Goal: Task Accomplishment & Management: Manage account settings

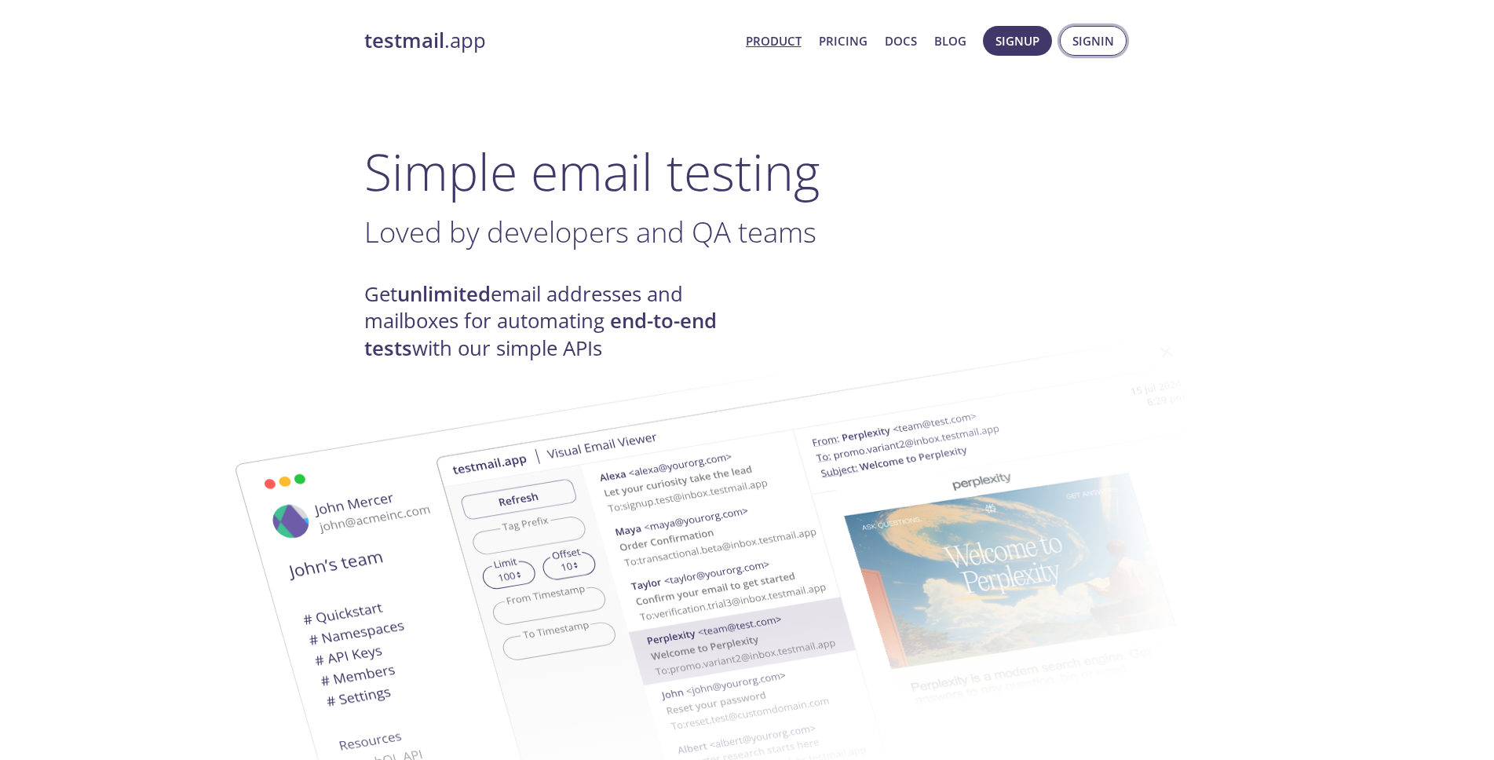
click at [1090, 42] on span "Signin" at bounding box center [1094, 41] width 42 height 20
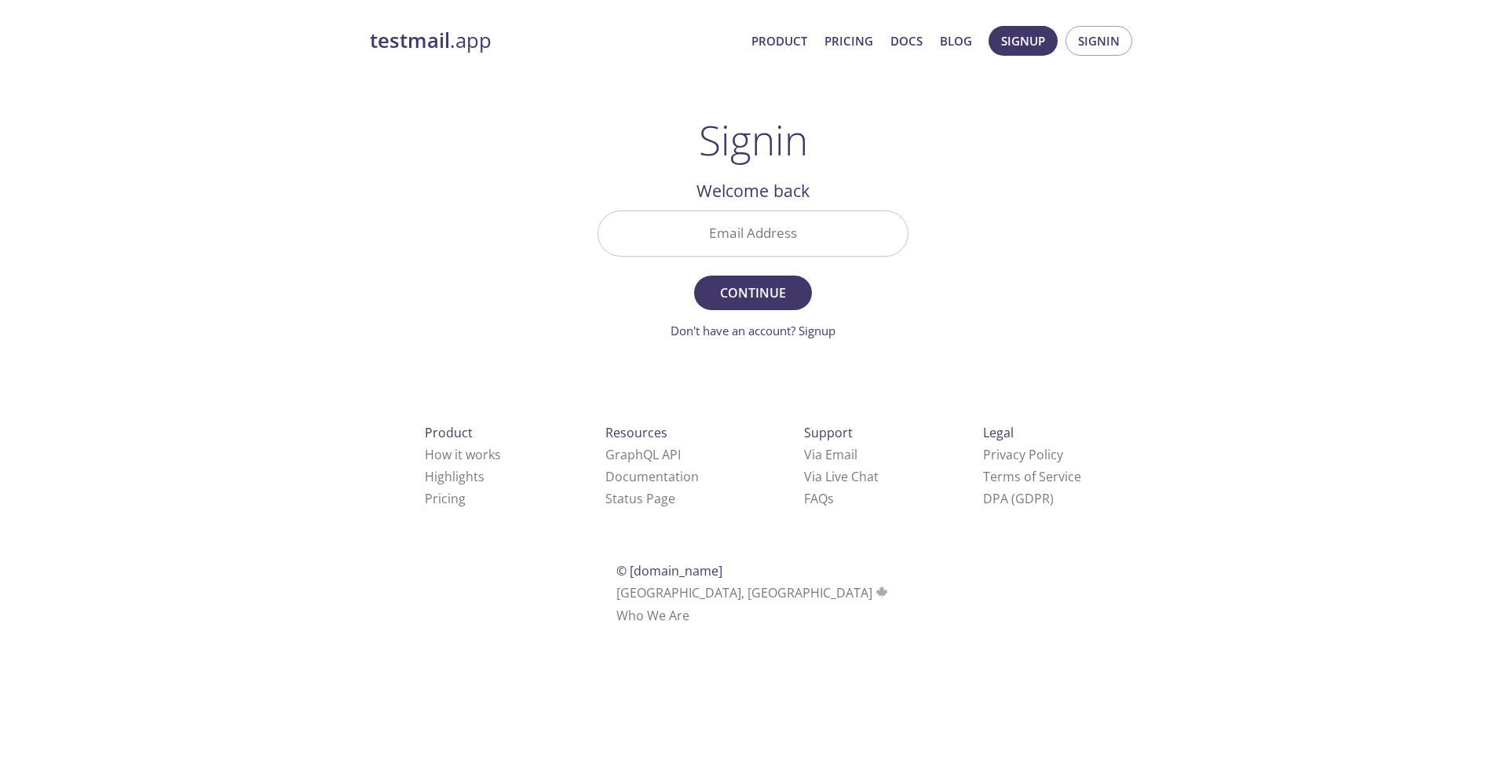
click at [719, 244] on input "Email Address" at bounding box center [752, 233] width 309 height 45
click at [694, 276] on button "Continue" at bounding box center [753, 293] width 118 height 35
type input "f"
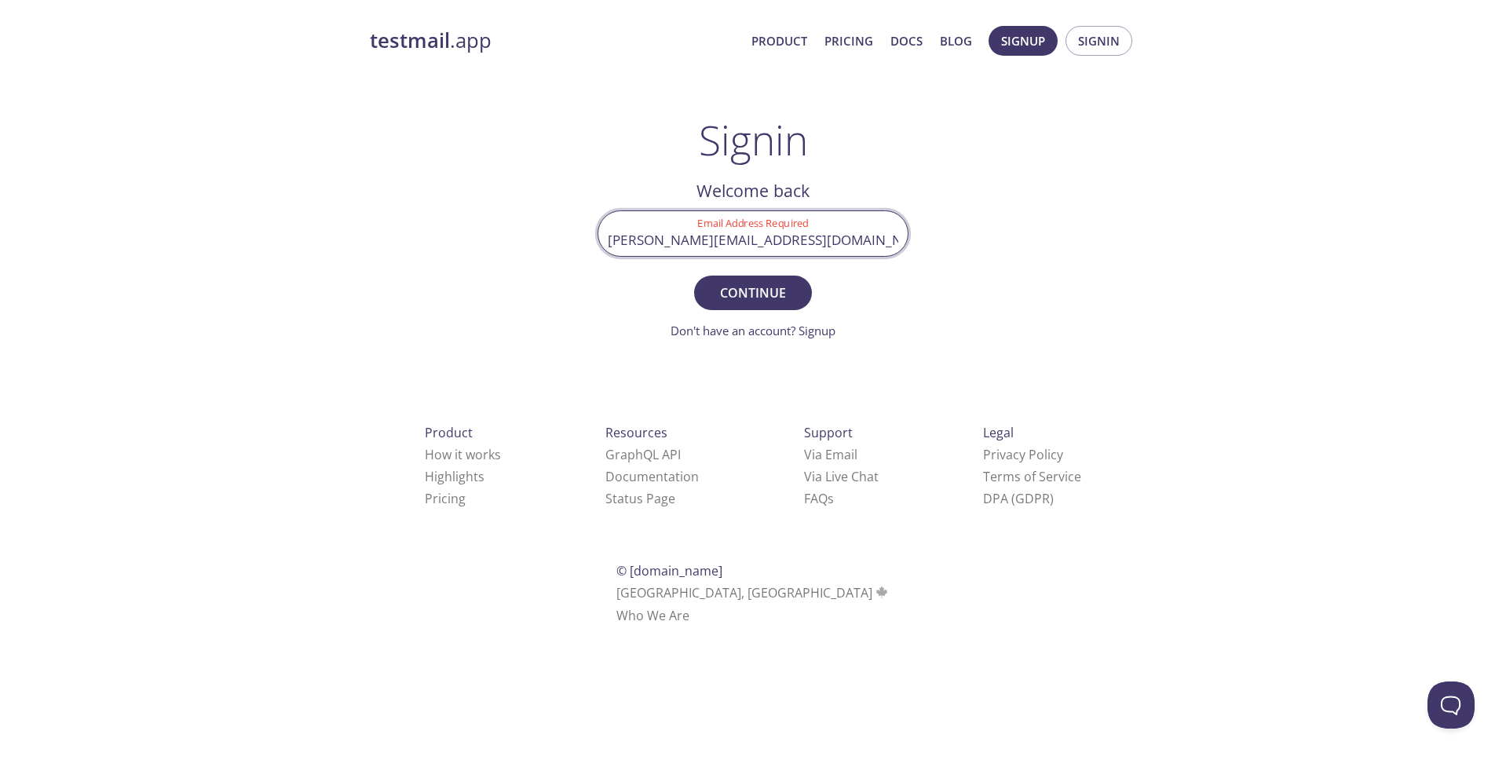
type input "[PERSON_NAME][EMAIL_ADDRESS][DOMAIN_NAME]"
click at [694, 276] on button "Continue" at bounding box center [753, 293] width 118 height 35
click at [663, 240] on input "Signin Security Code" at bounding box center [752, 233] width 309 height 45
paste input "QV1FABN"
type input "QV1FABN"
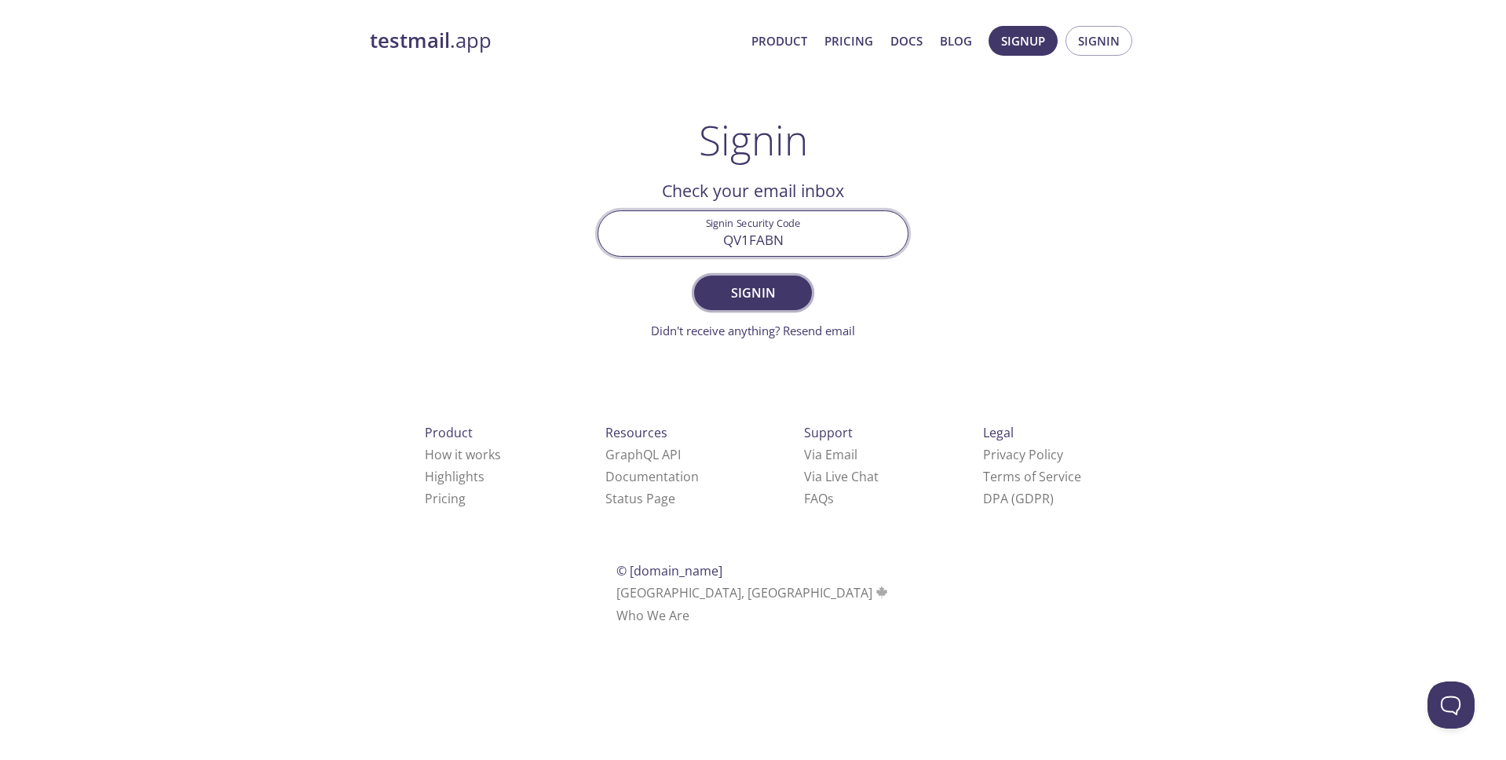
click at [727, 294] on span "Signin" at bounding box center [752, 293] width 83 height 22
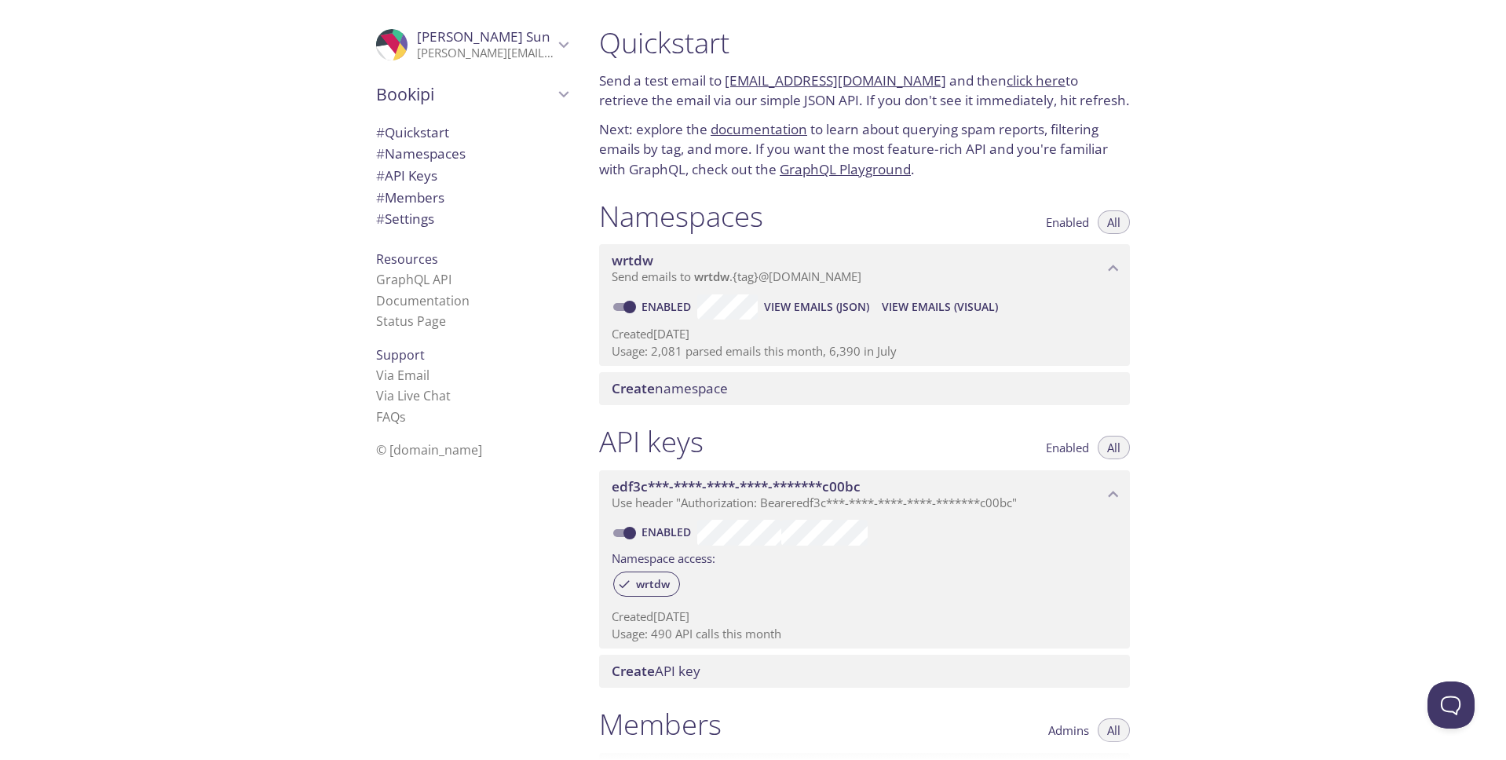
click at [815, 378] on div "Create namespace" at bounding box center [864, 388] width 531 height 33
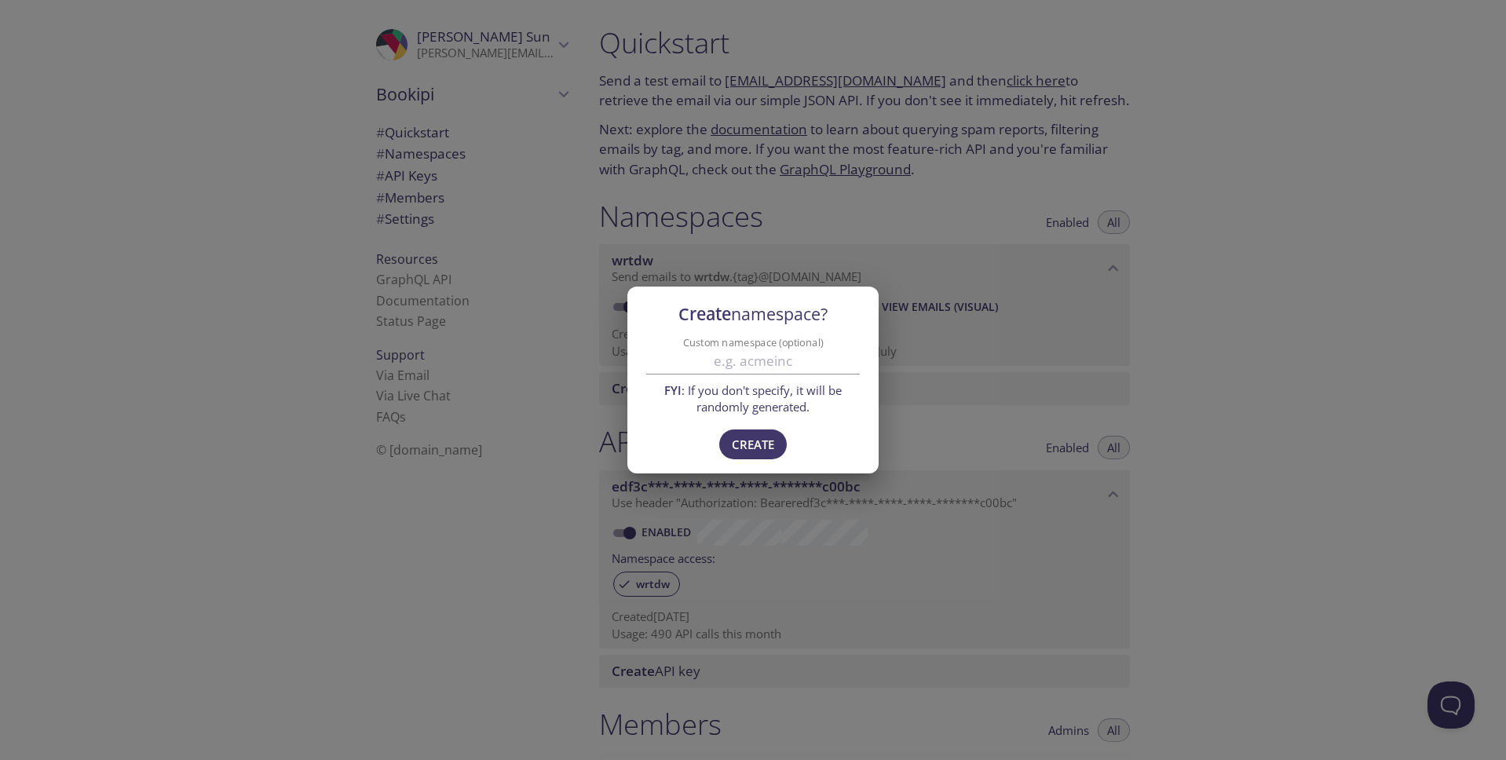
click at [801, 364] on input "Custom namespace (optional)" at bounding box center [753, 362] width 214 height 26
type input "bookipi"
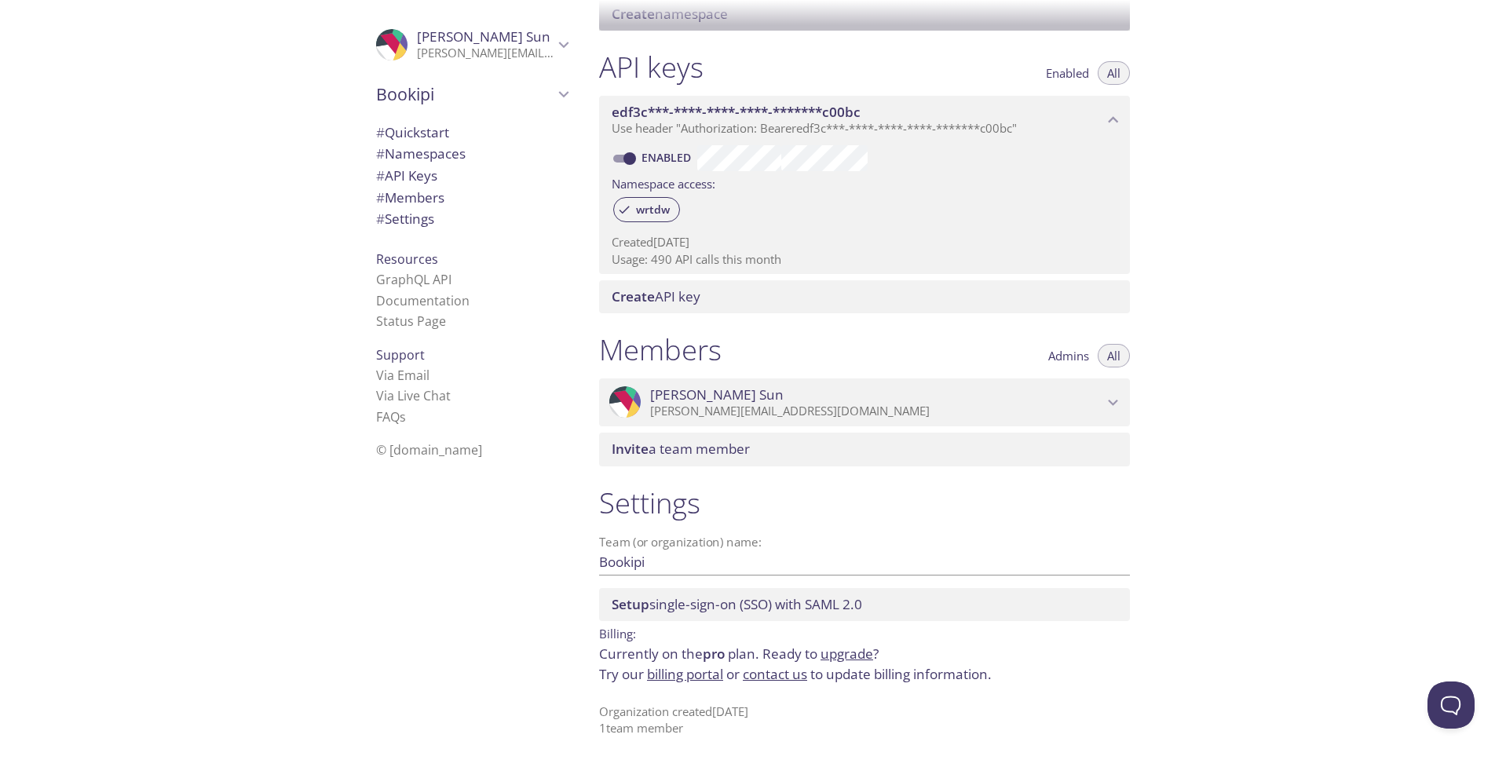
scroll to position [377, 0]
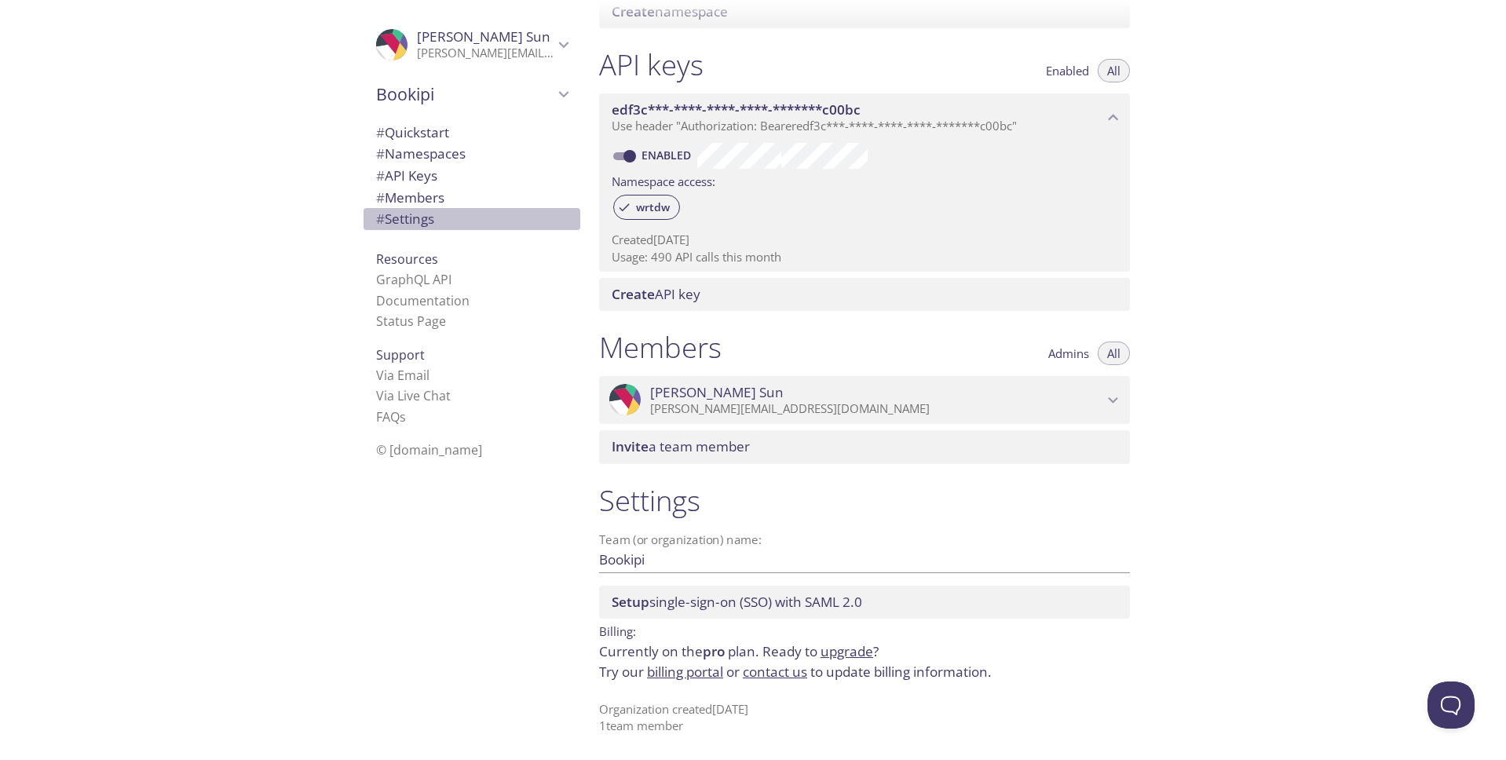
click at [461, 221] on span "# Settings" at bounding box center [472, 219] width 192 height 20
click at [706, 667] on link "billing portal" at bounding box center [685, 672] width 76 height 18
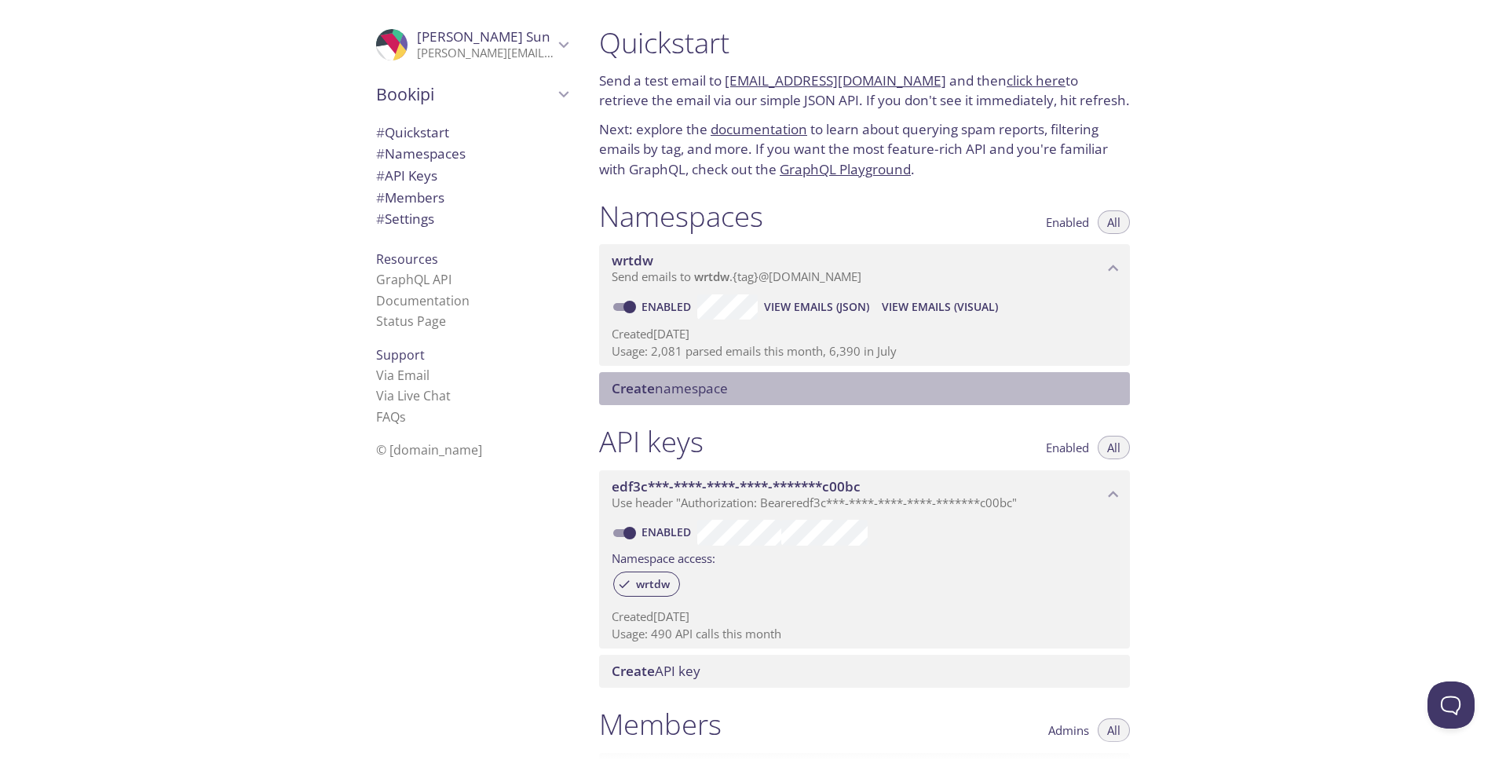
click at [659, 391] on span "Create namespace" at bounding box center [670, 388] width 116 height 18
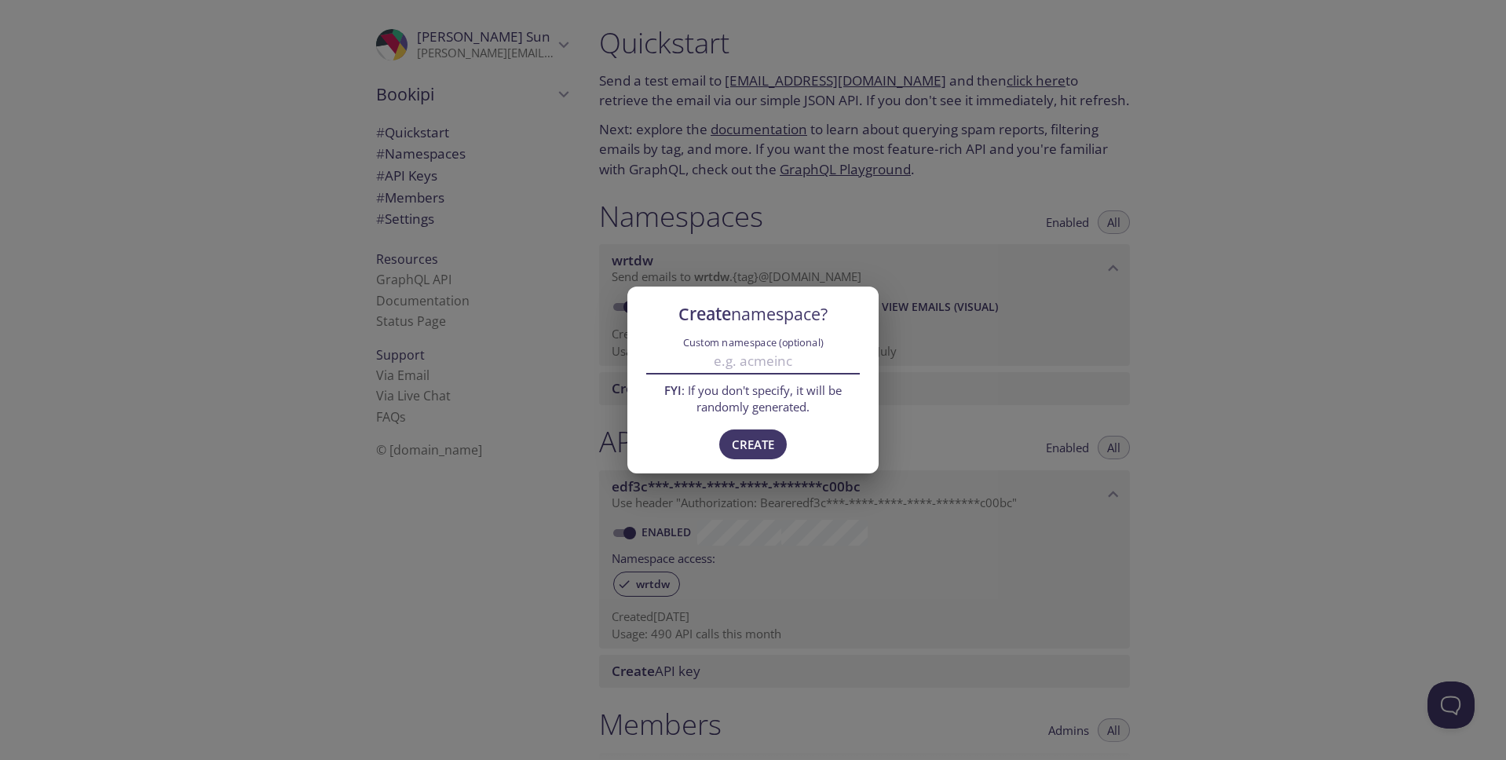
click at [792, 371] on input "Custom namespace (optional)" at bounding box center [753, 362] width 214 height 26
type input "bookipi"
click at [767, 444] on span "Create" at bounding box center [753, 444] width 42 height 20
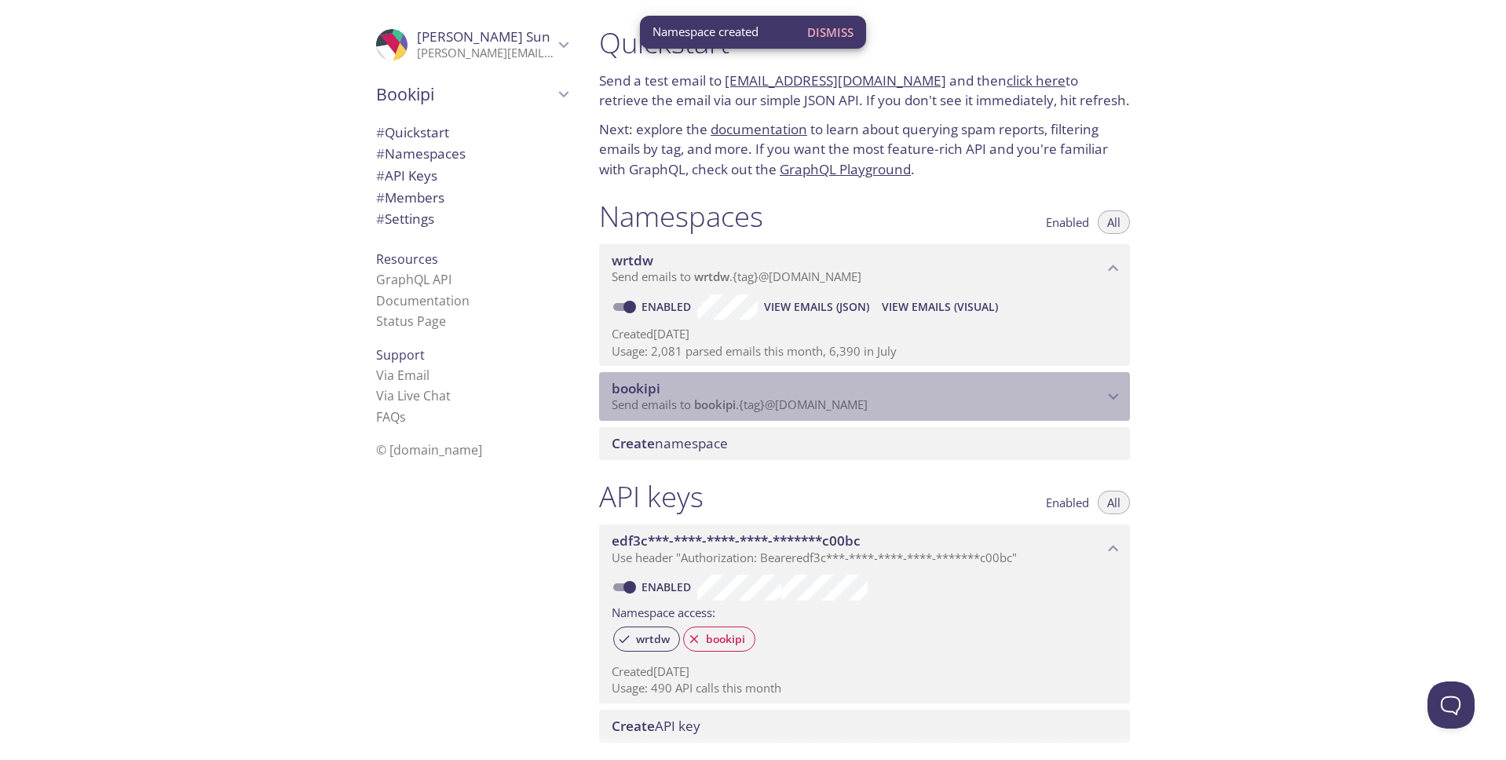
click at [1101, 397] on span "bookipi" at bounding box center [858, 388] width 492 height 17
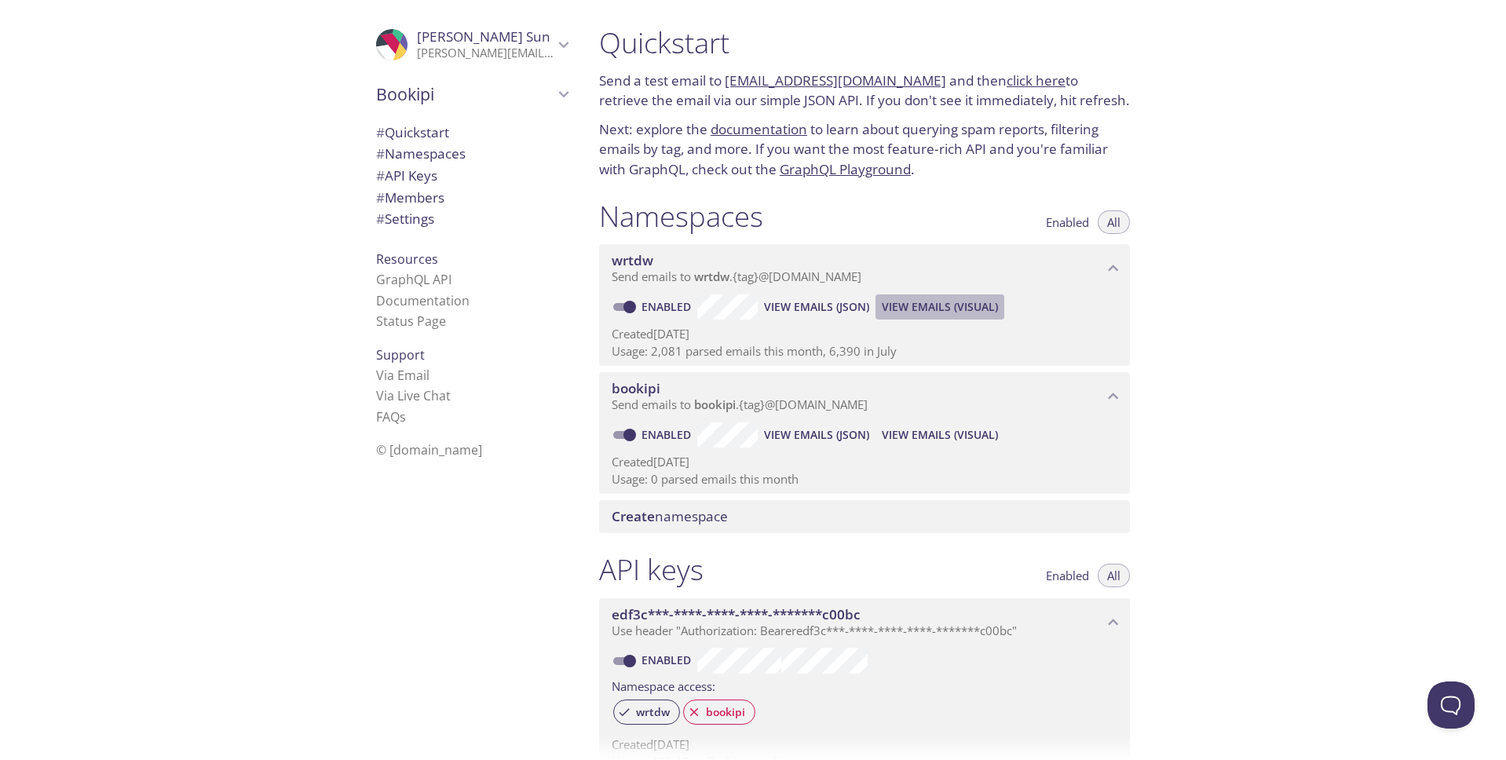
click at [964, 313] on span "View Emails (Visual)" at bounding box center [940, 307] width 116 height 19
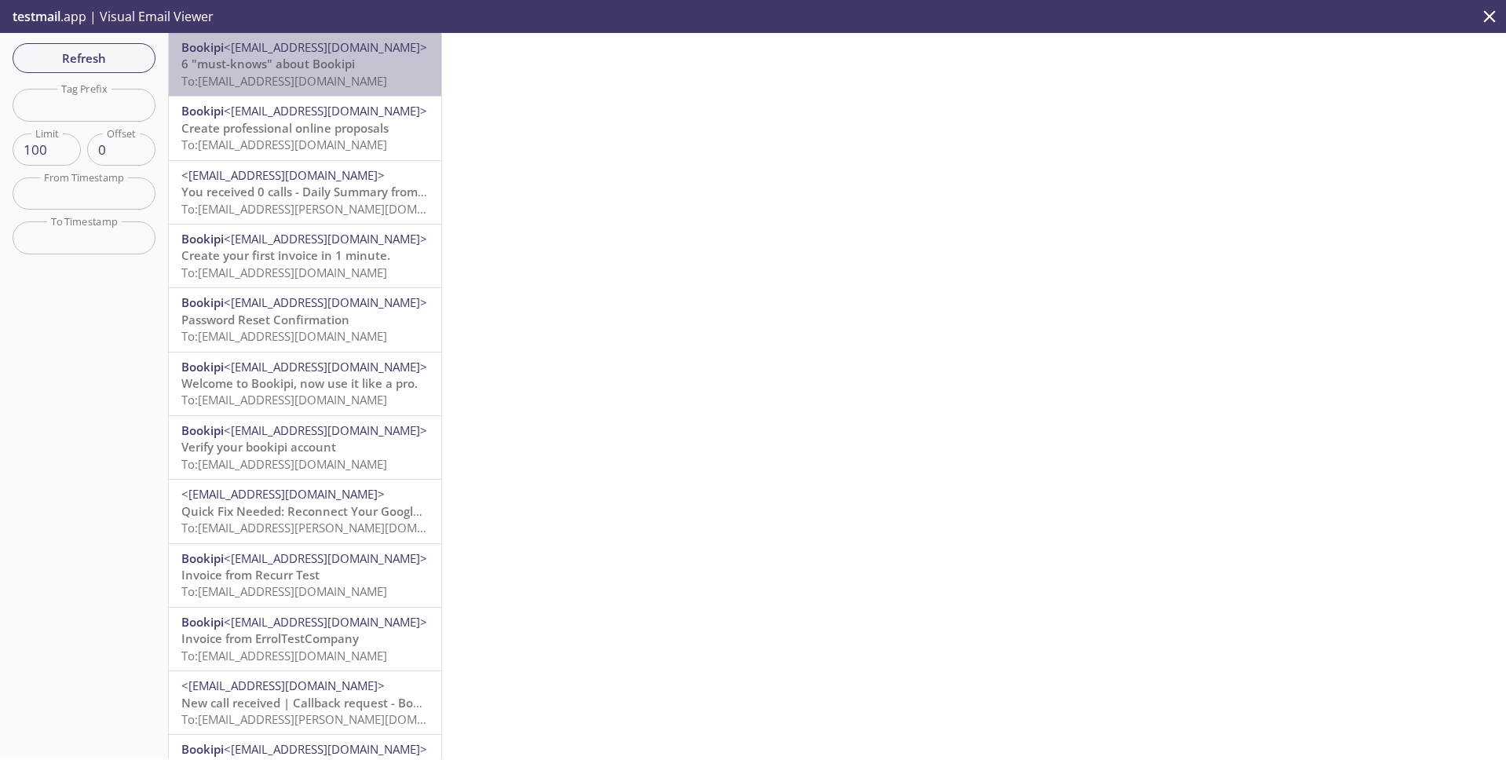
click at [341, 60] on span "6 "must-knows" about Bookipi" at bounding box center [268, 64] width 174 height 16
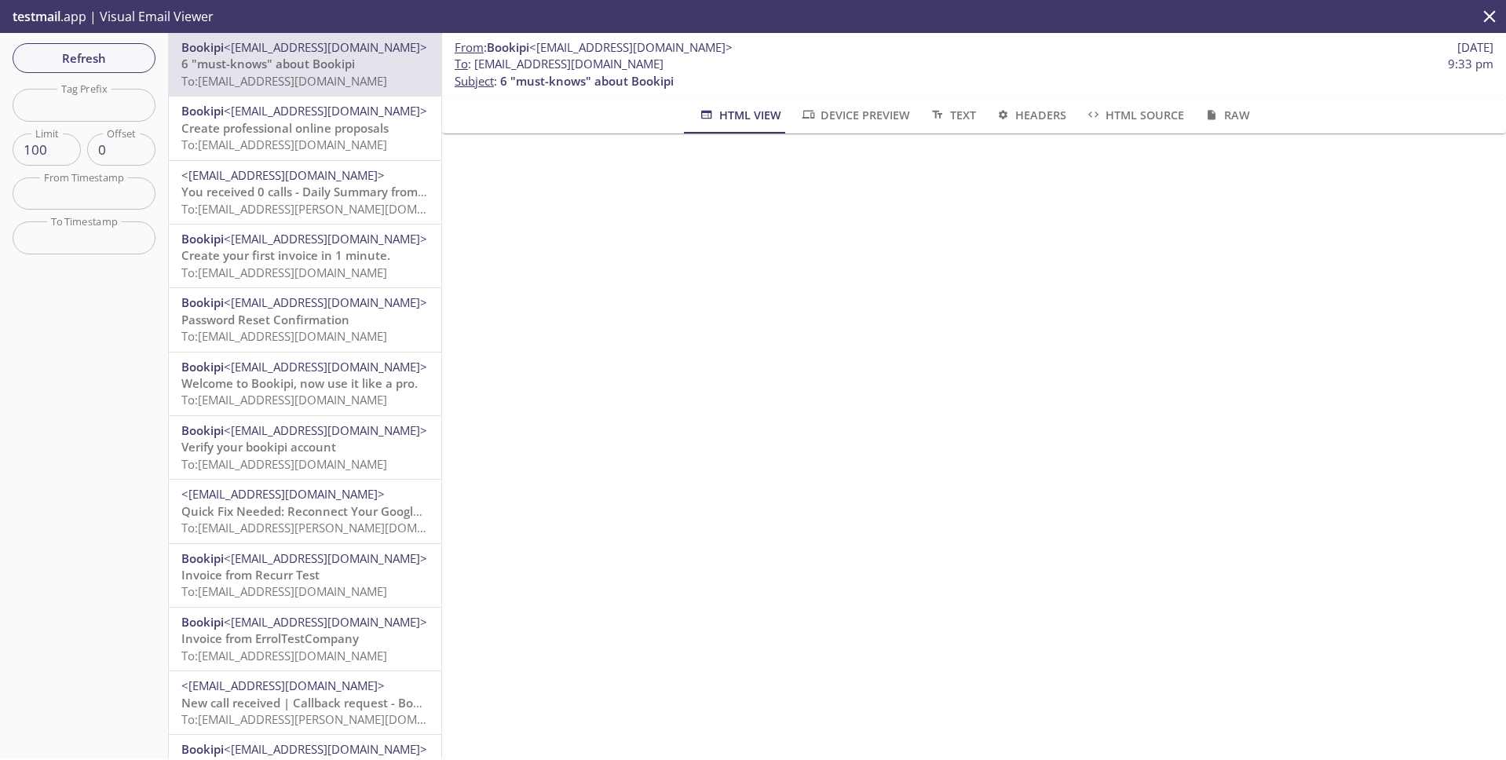
click at [338, 118] on span "<[EMAIL_ADDRESS][DOMAIN_NAME]>" at bounding box center [325, 111] width 203 height 16
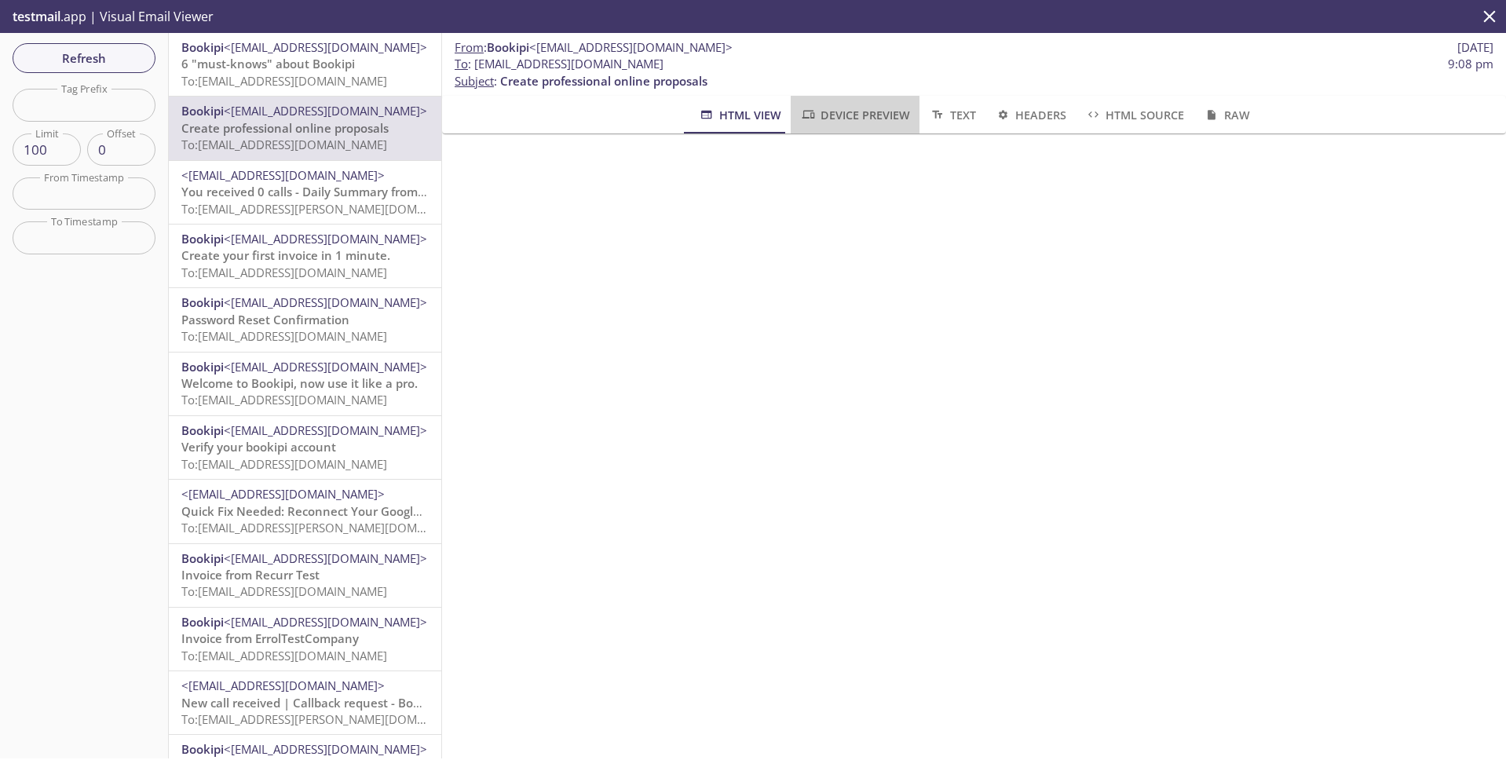
click at [882, 119] on span "Device Preview" at bounding box center [855, 115] width 110 height 20
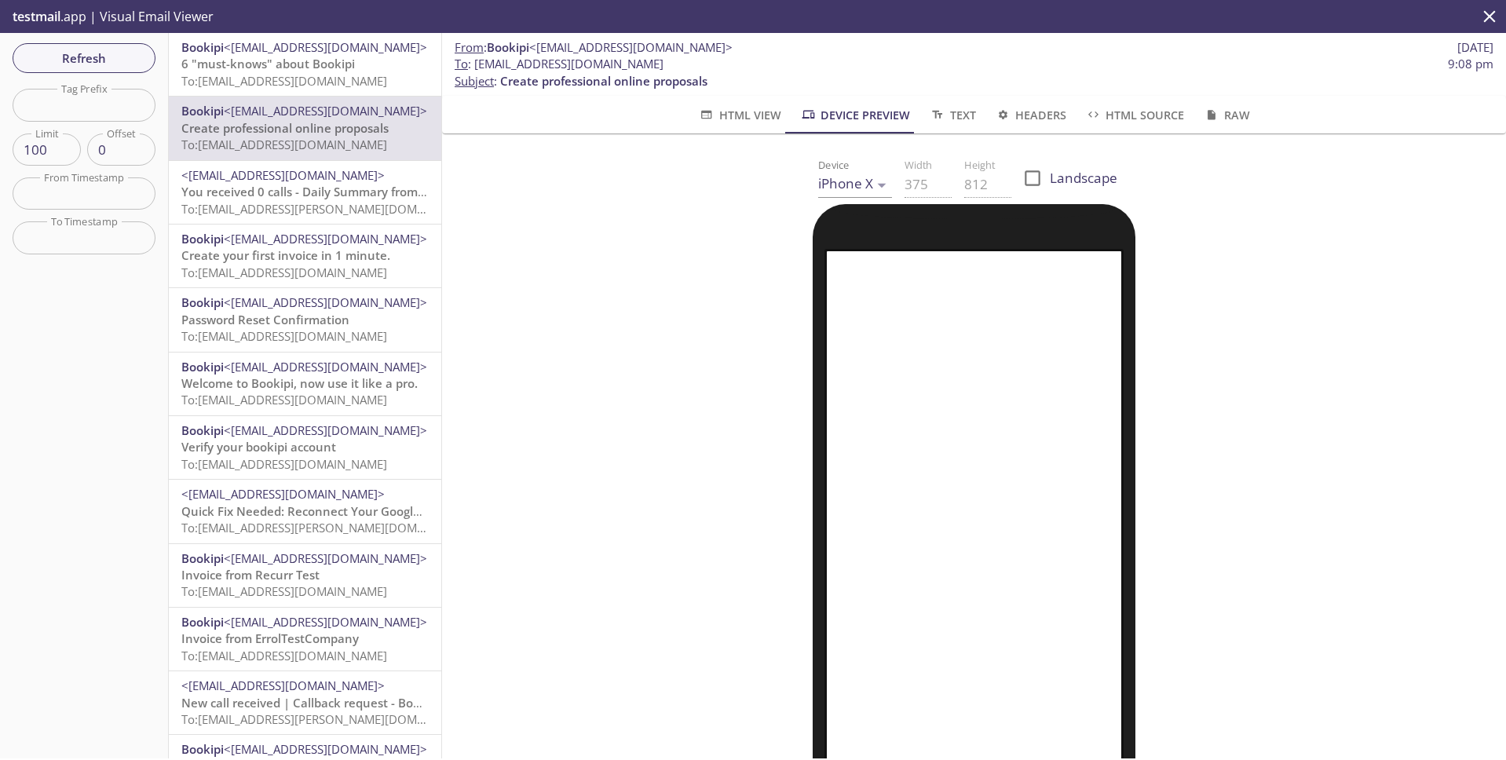
click at [727, 114] on span "HTML View" at bounding box center [739, 115] width 82 height 20
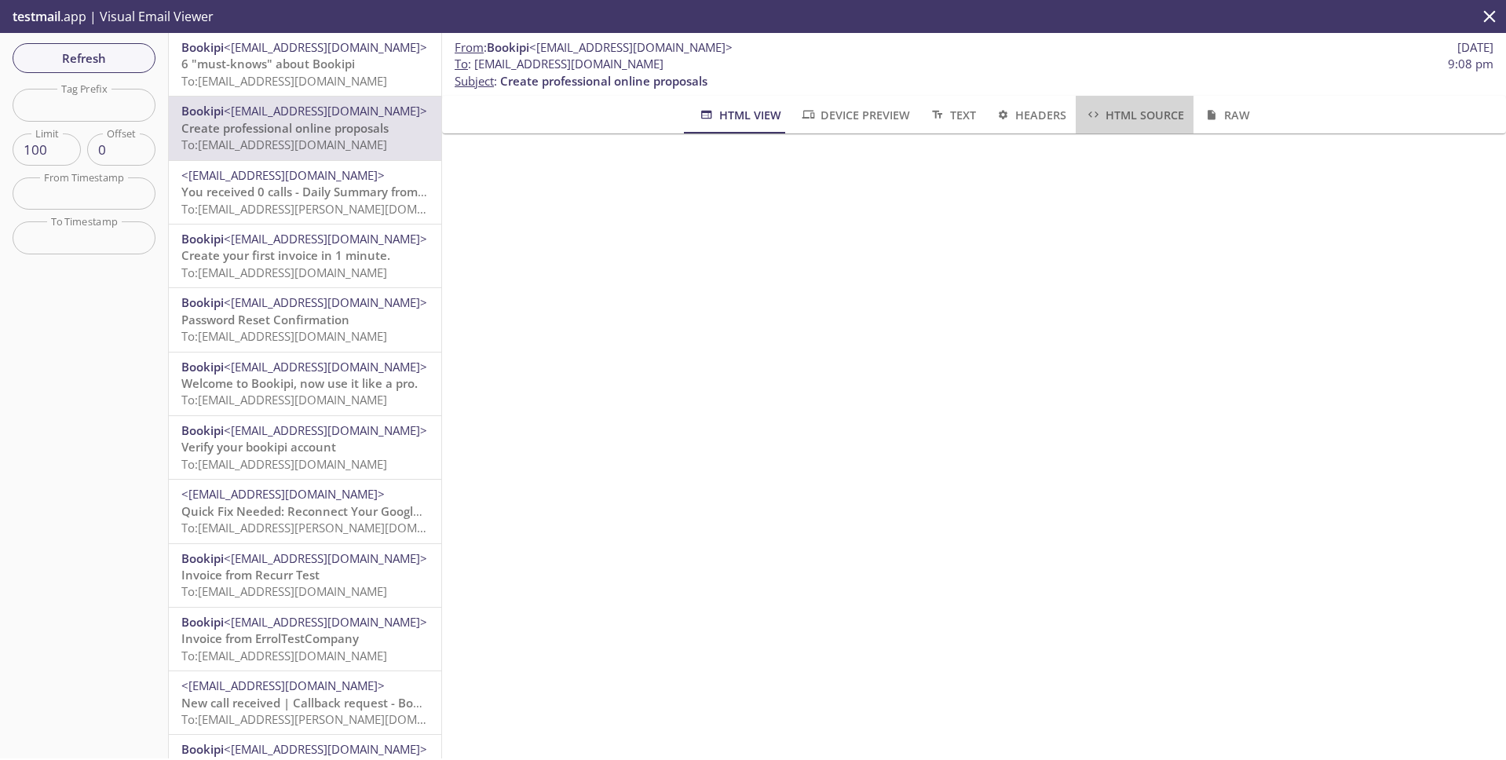
click at [1122, 115] on span "HTML Source" at bounding box center [1134, 115] width 99 height 20
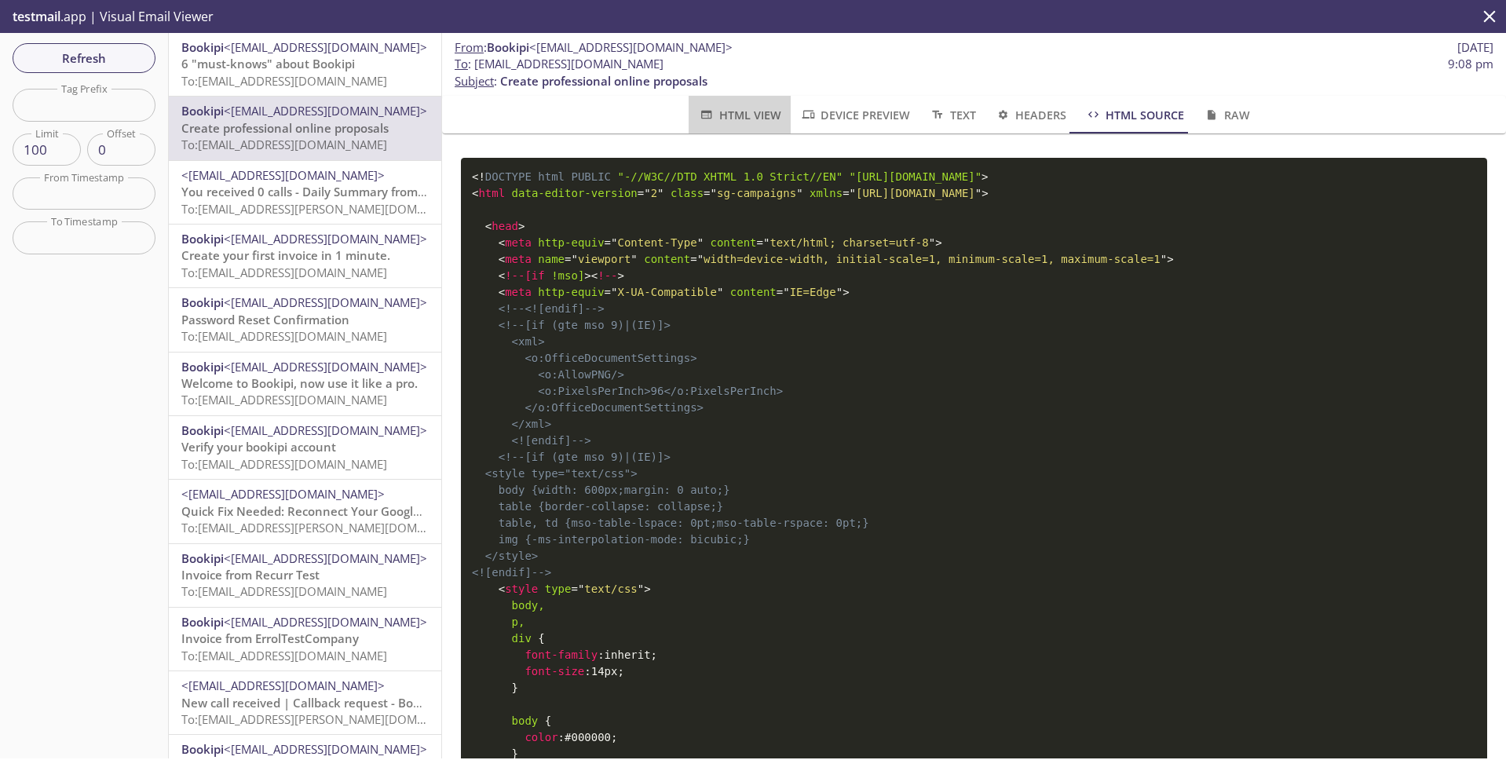
click at [750, 105] on span "HTML View" at bounding box center [739, 115] width 82 height 20
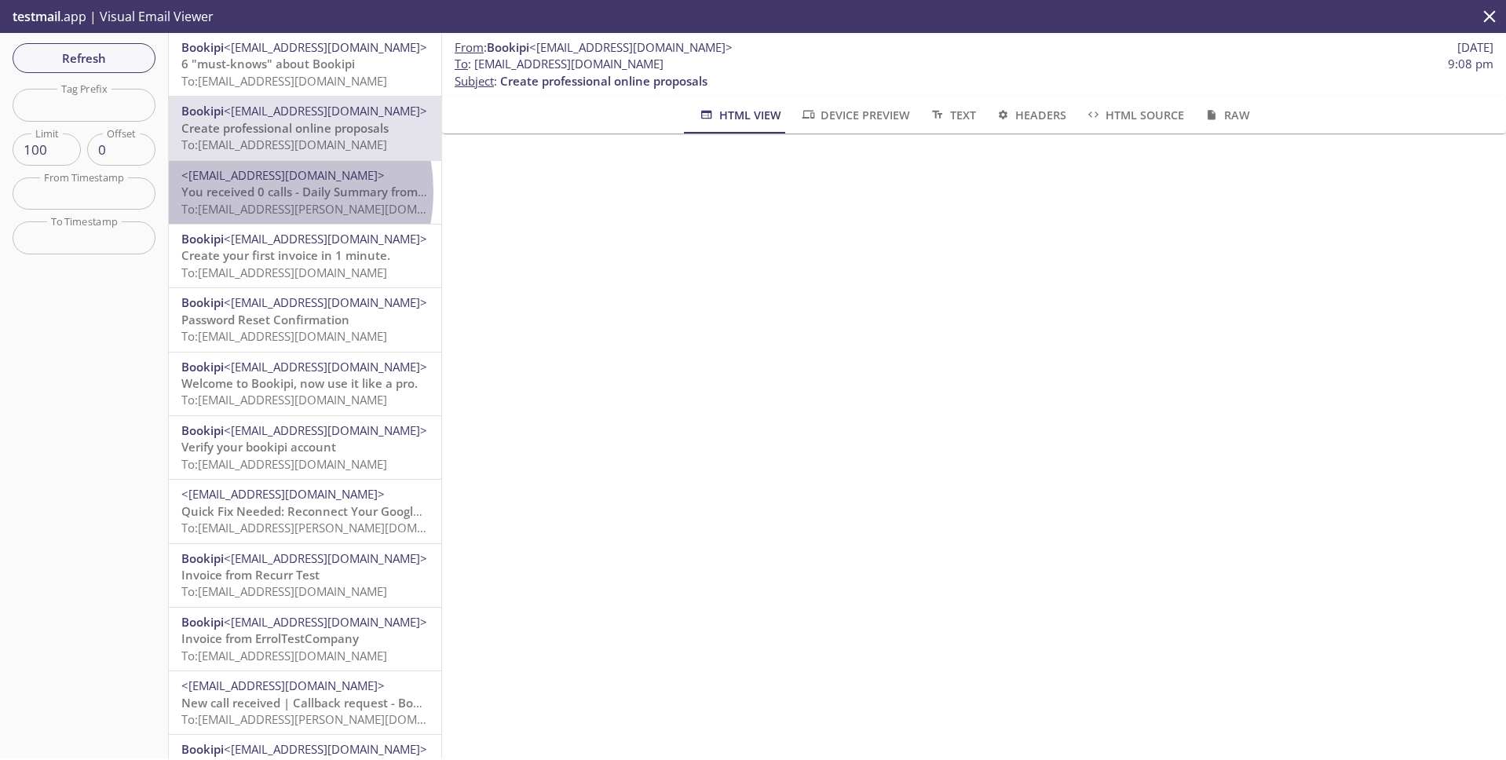
click at [251, 196] on span "You received 0 calls - Daily Summary from Bookipi AI-Receptionist" at bounding box center [366, 192] width 371 height 16
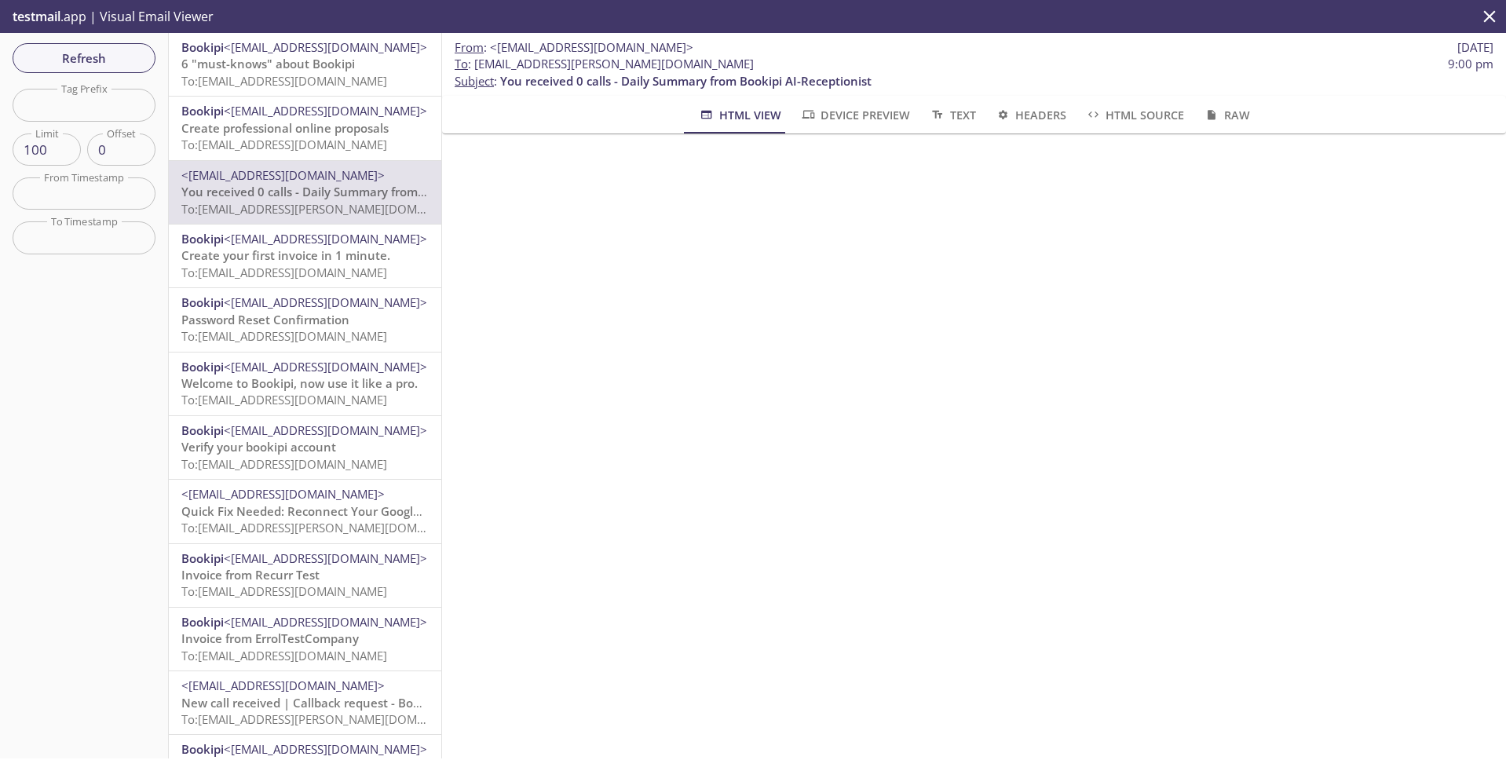
click at [276, 256] on span "Create your first invoice in 1 minute." at bounding box center [285, 255] width 209 height 16
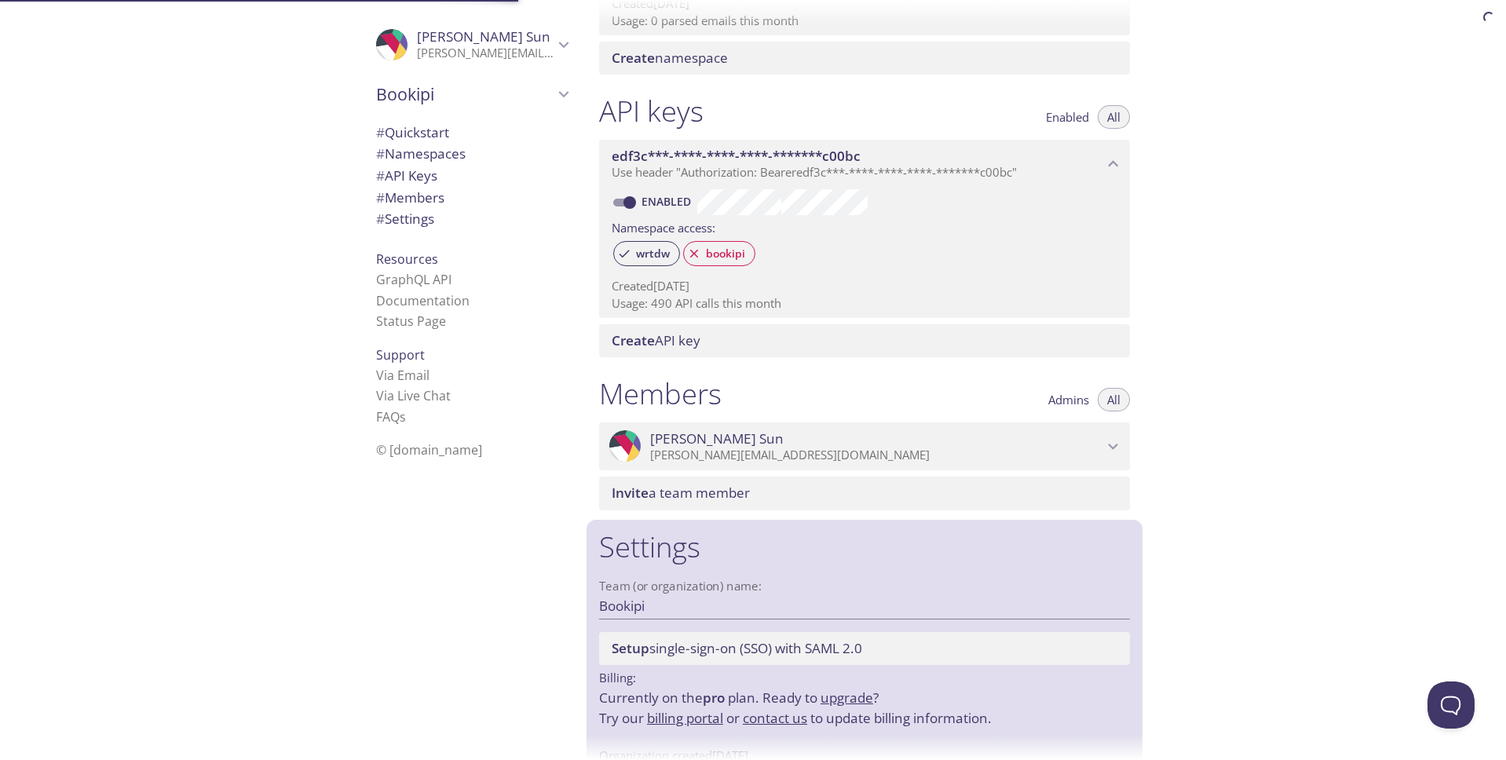
scroll to position [505, 0]
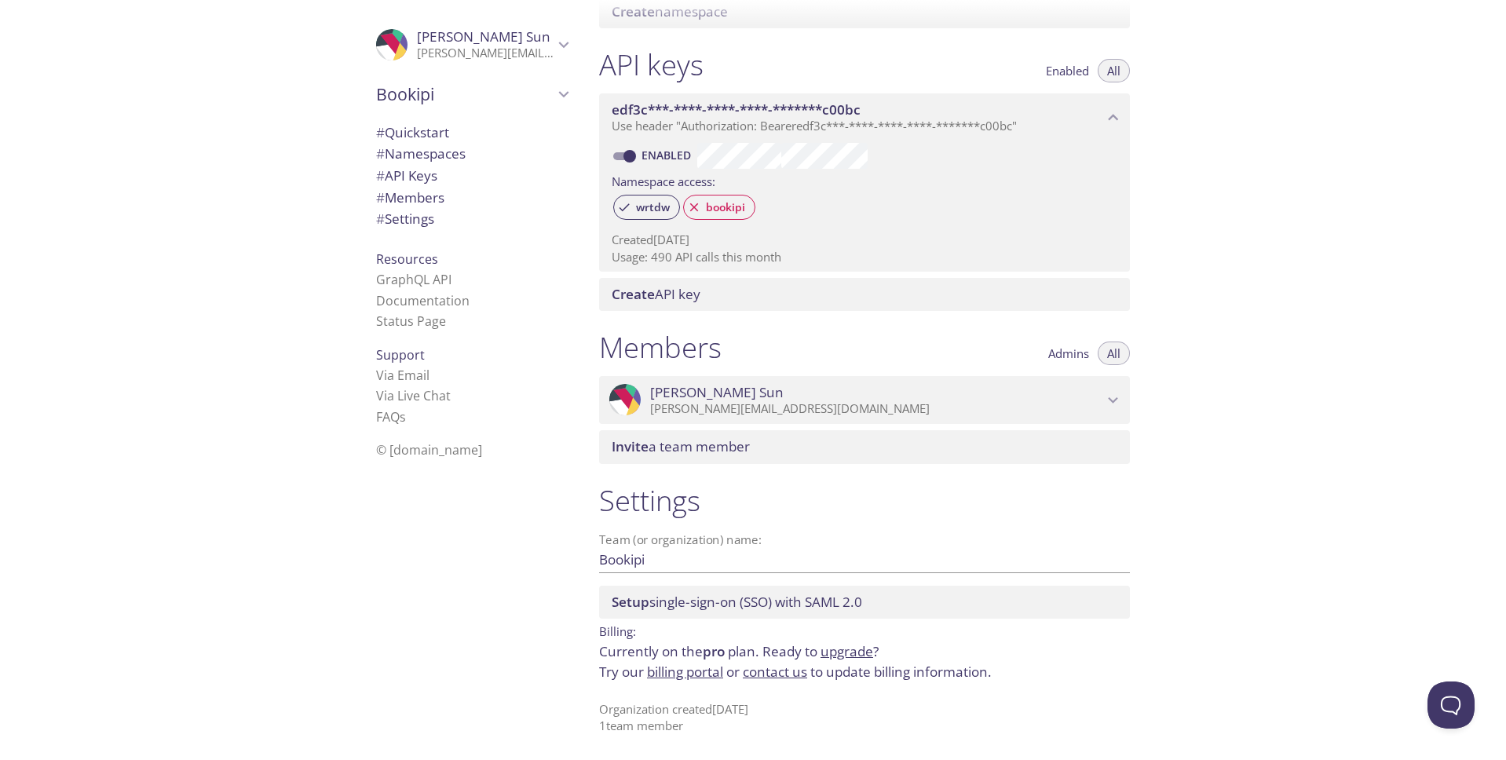
click at [440, 203] on span "# Members" at bounding box center [472, 198] width 192 height 20
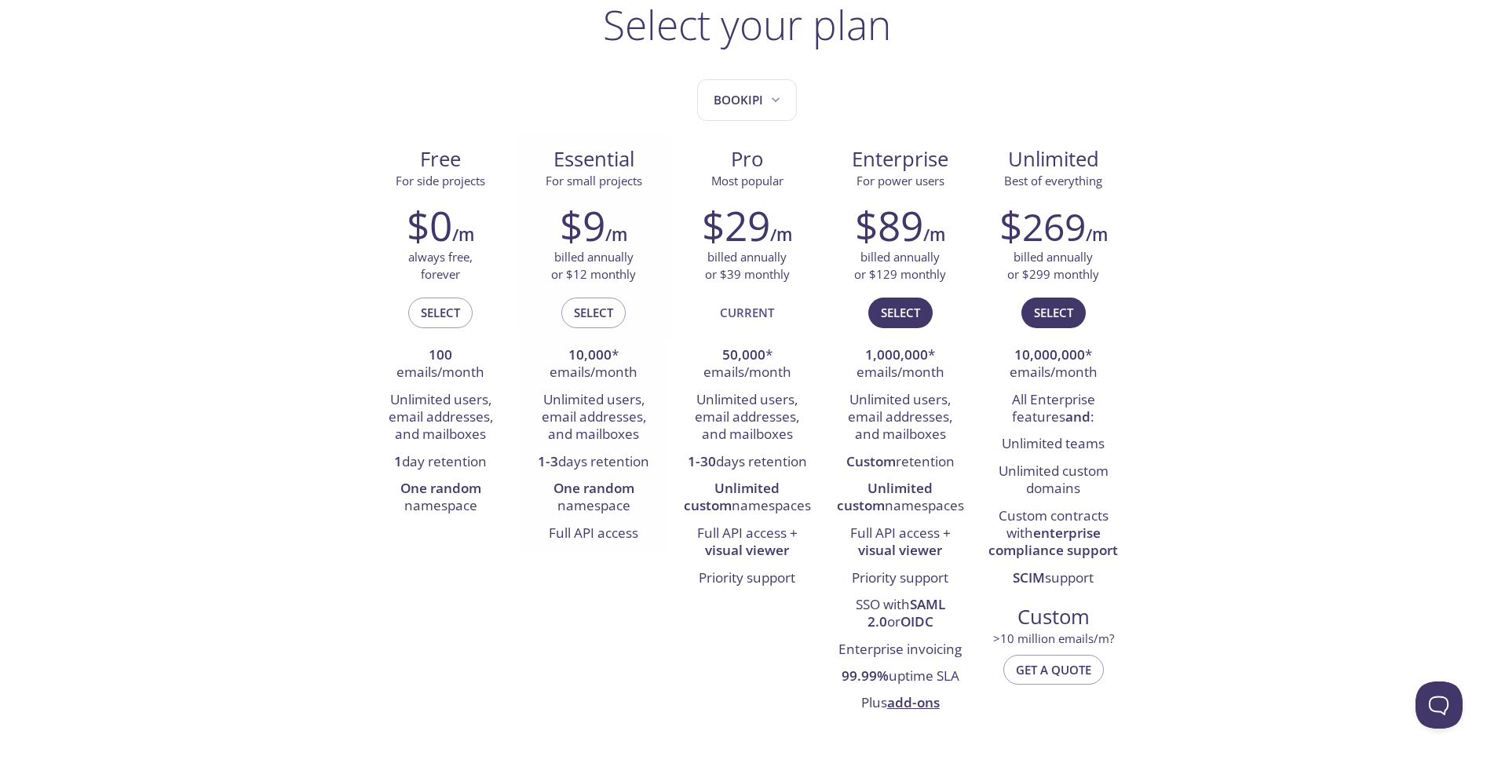
scroll to position [44, 0]
